Goal: Task Accomplishment & Management: Use online tool/utility

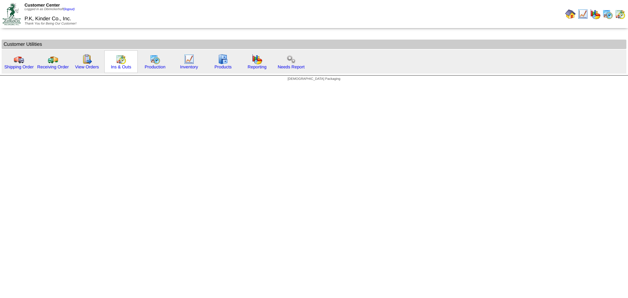
click at [124, 63] on img at bounding box center [121, 59] width 10 height 10
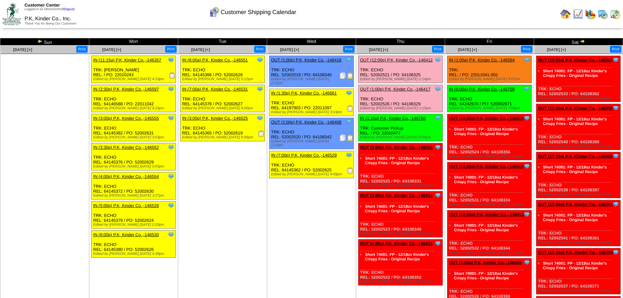
click at [495, 59] on link "IN (1:00a) P.K, Kinder Co.,-146564" at bounding box center [482, 60] width 66 height 5
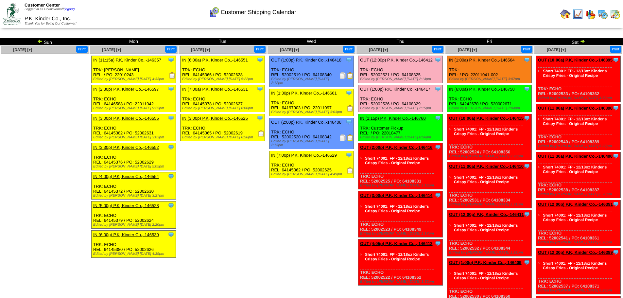
click at [569, 13] on img at bounding box center [565, 14] width 10 height 10
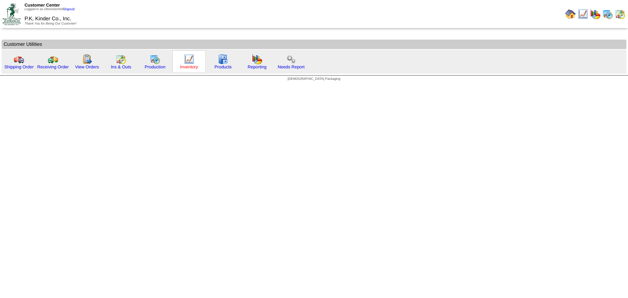
click at [192, 67] on link "Inventory" at bounding box center [189, 66] width 18 height 5
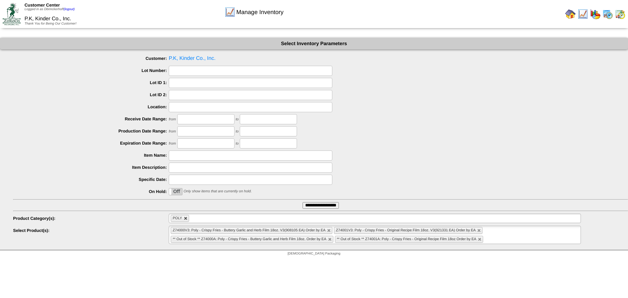
click at [185, 219] on link at bounding box center [186, 218] width 4 height 4
type input "**********"
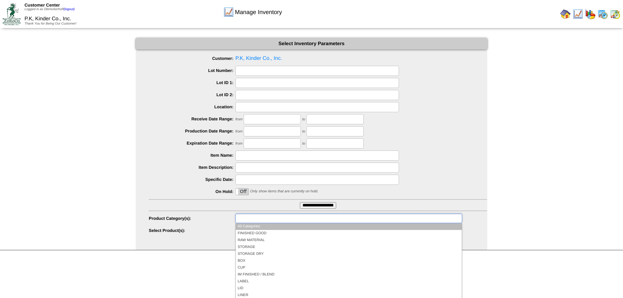
click at [279, 219] on input "text" at bounding box center [258, 218] width 42 height 8
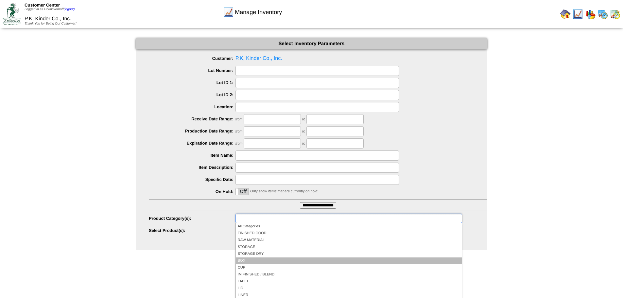
click at [256, 262] on li "BOX" at bounding box center [349, 260] width 226 height 7
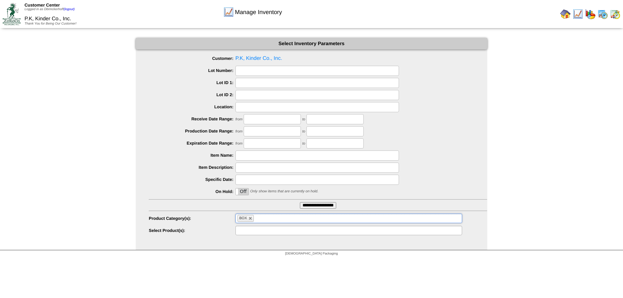
click at [248, 231] on input "text" at bounding box center [258, 230] width 42 height 8
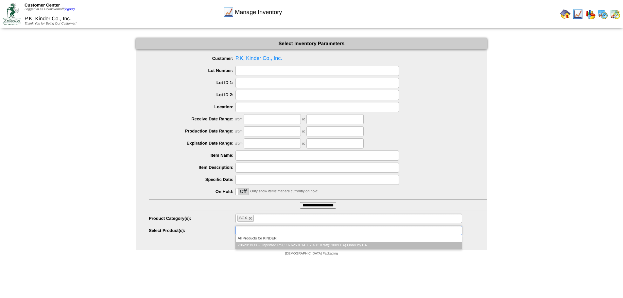
click at [255, 244] on li "Z0629: BOX - Unprinted RSC 16.625 X 14 X 7 40C Kraft(13009 EA) Order by EA" at bounding box center [349, 245] width 226 height 7
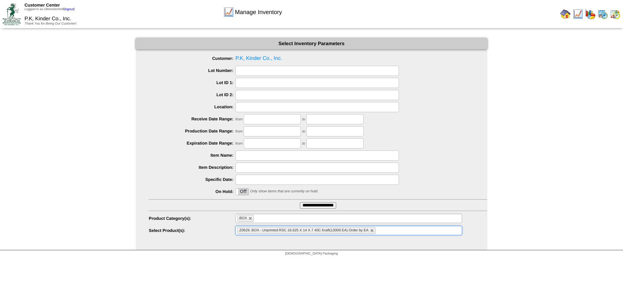
click at [325, 204] on input "**********" at bounding box center [318, 205] width 36 height 7
